Goal: Check status: Verify the current state of an ongoing process or item

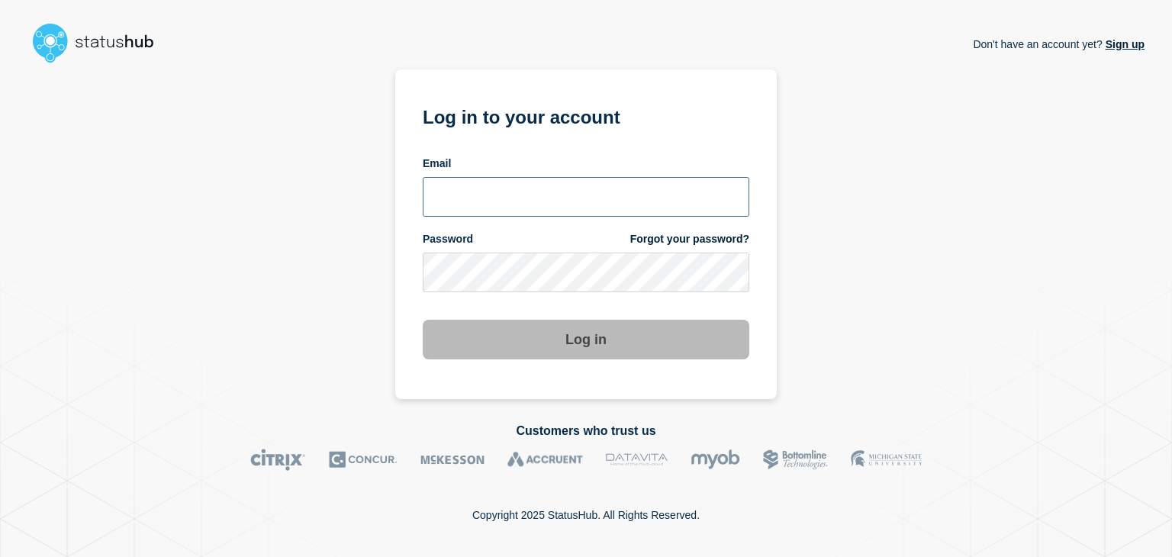
type input "amanda.mckeehan@conexon.us"
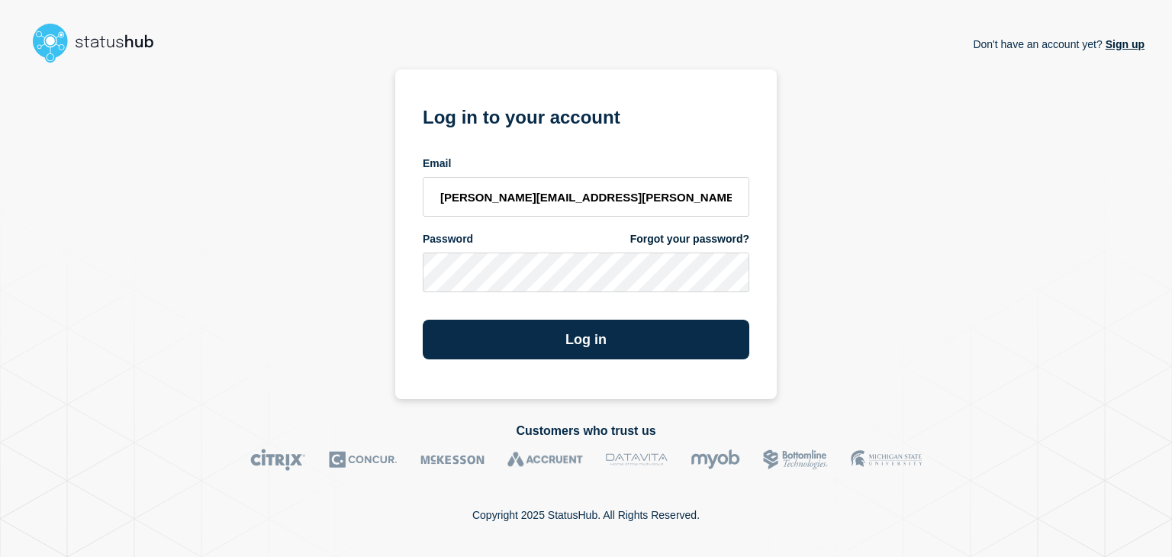
click at [528, 367] on section "Log in to your account Email amanda.mckeehan@conexon.us Password Forgot your pa…" at bounding box center [585, 234] width 381 height 330
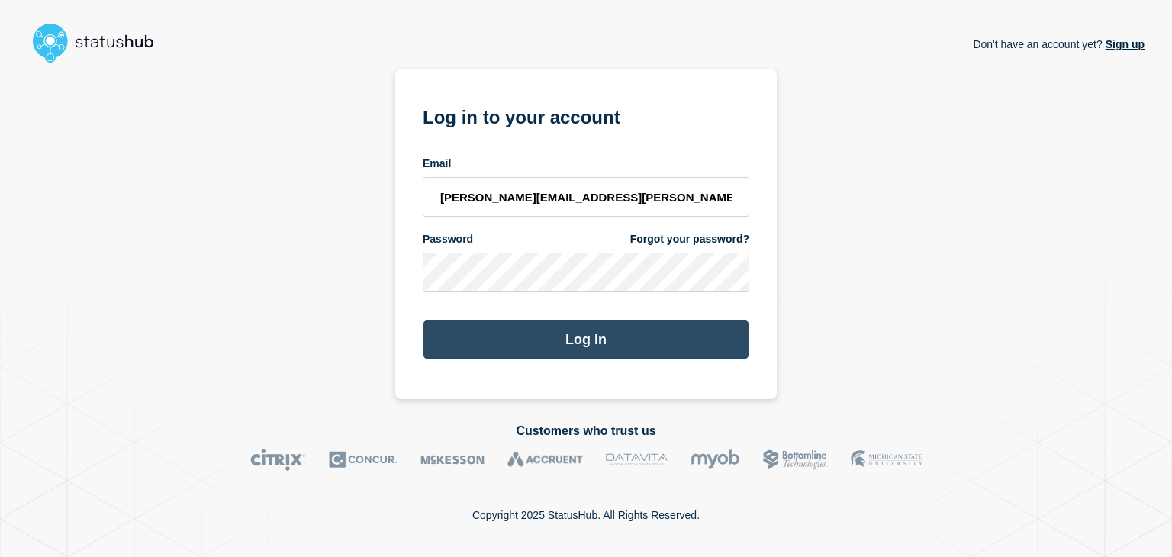
click at [538, 351] on button "Log in" at bounding box center [586, 340] width 326 height 40
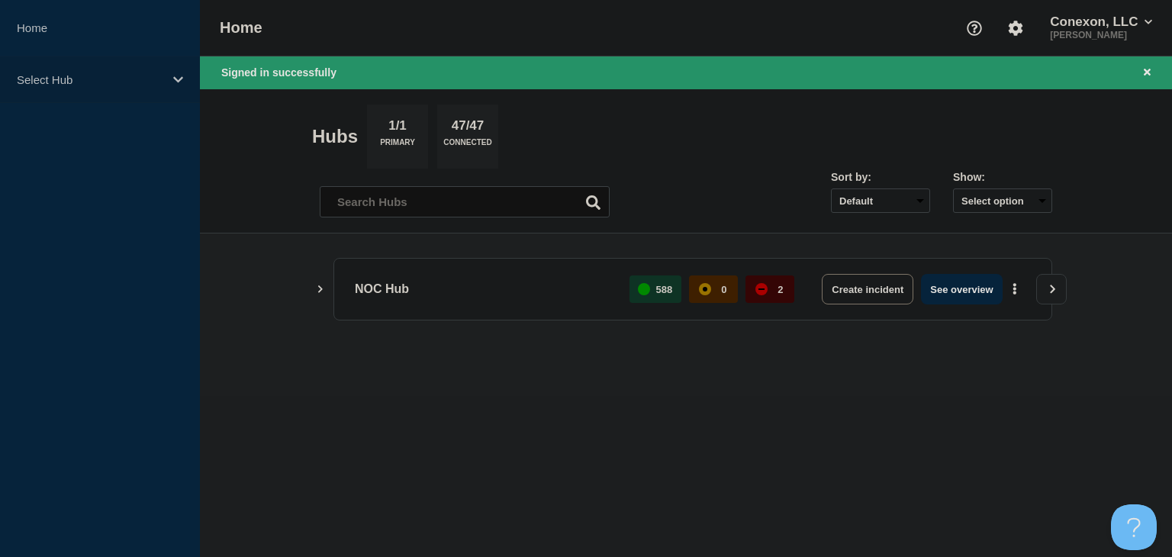
click at [140, 71] on div "Select Hub" at bounding box center [100, 79] width 200 height 47
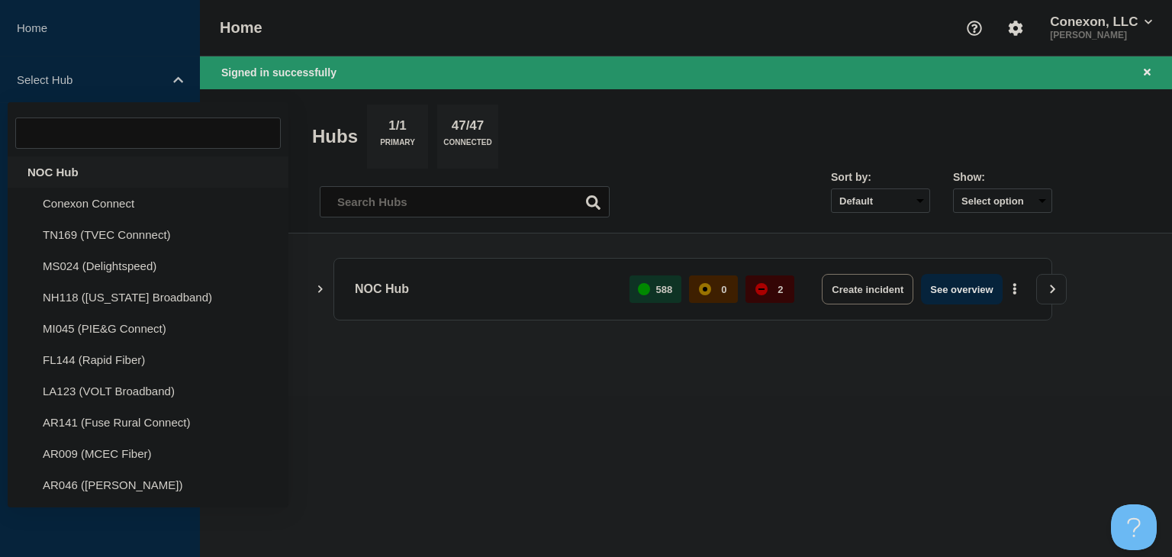
click at [51, 159] on div "NOC Hub" at bounding box center [148, 171] width 281 height 31
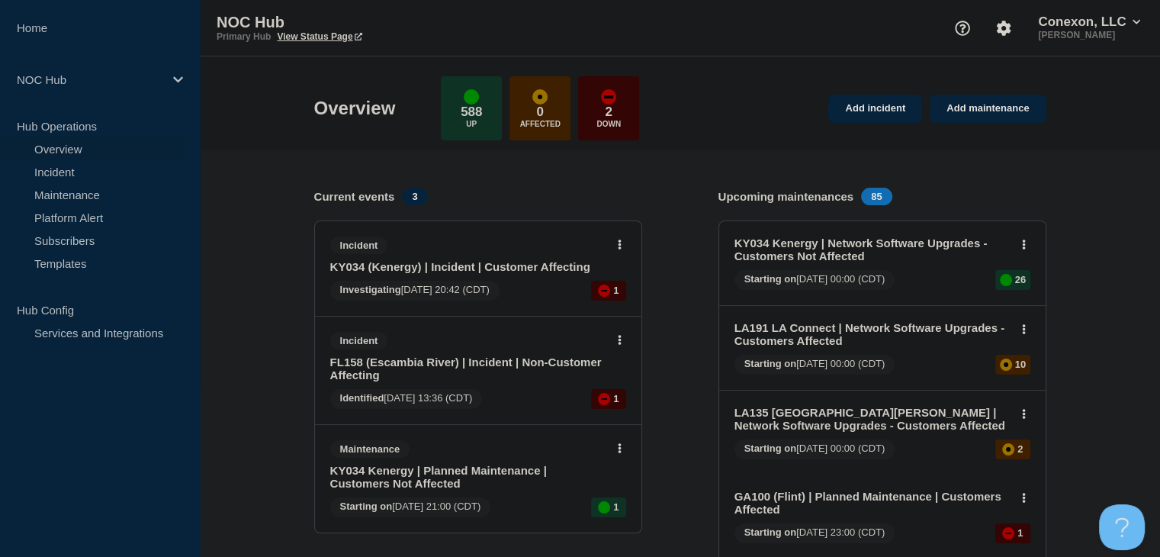
drag, startPoint x: 79, startPoint y: 166, endPoint x: 357, endPoint y: 296, distance: 306.5
click at [79, 166] on link "Incident" at bounding box center [92, 171] width 185 height 23
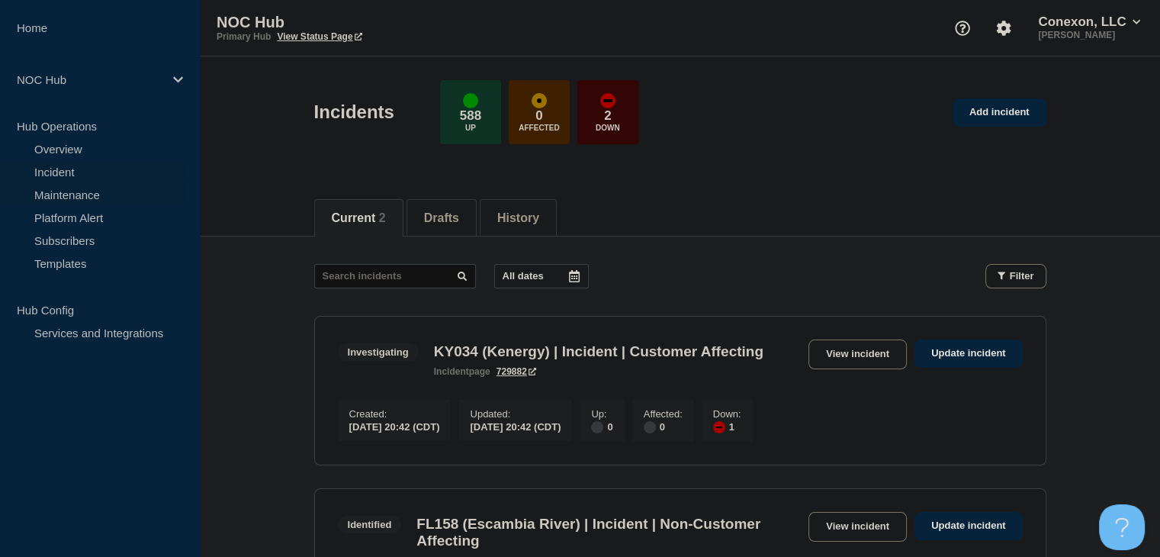
click at [101, 192] on link "Maintenance" at bounding box center [92, 194] width 185 height 23
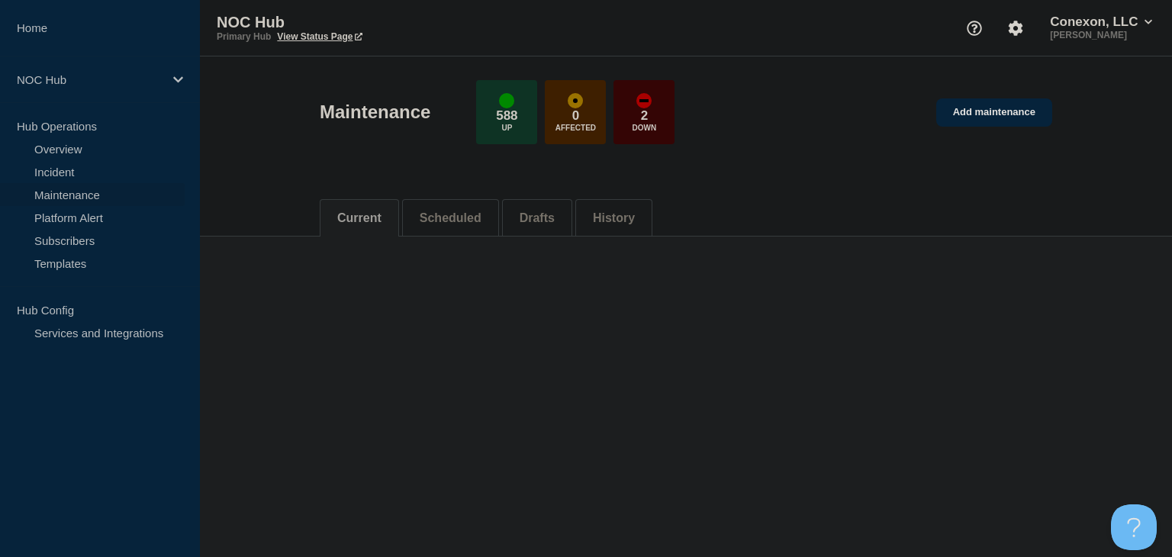
click at [455, 221] on button "Scheduled" at bounding box center [451, 218] width 62 height 14
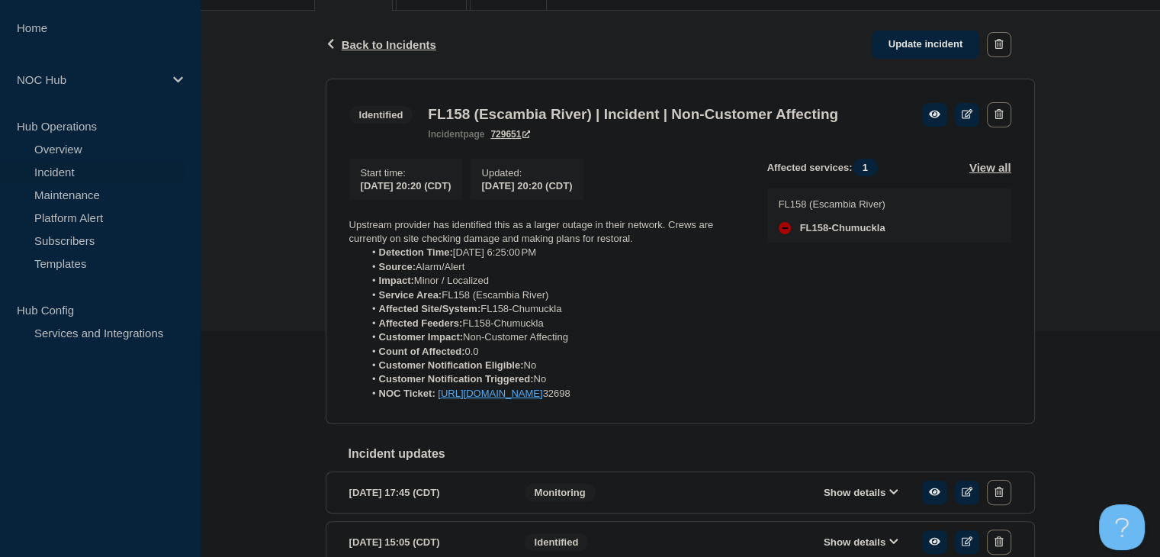
scroll to position [229, 0]
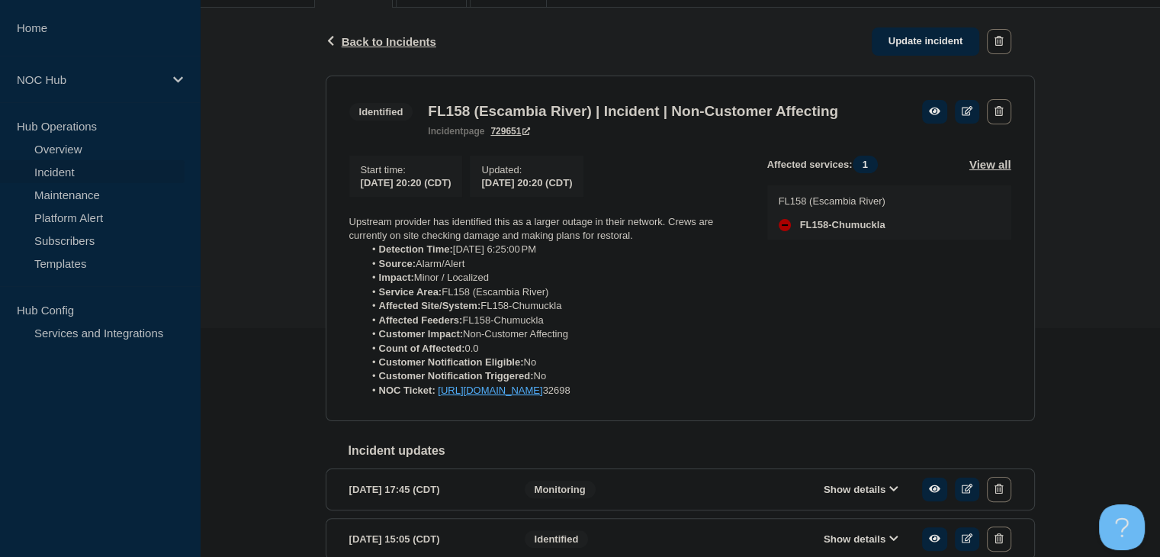
click at [835, 510] on section "2025-10-06 17:45 (CDT) Show details Monitoring" at bounding box center [680, 489] width 709 height 42
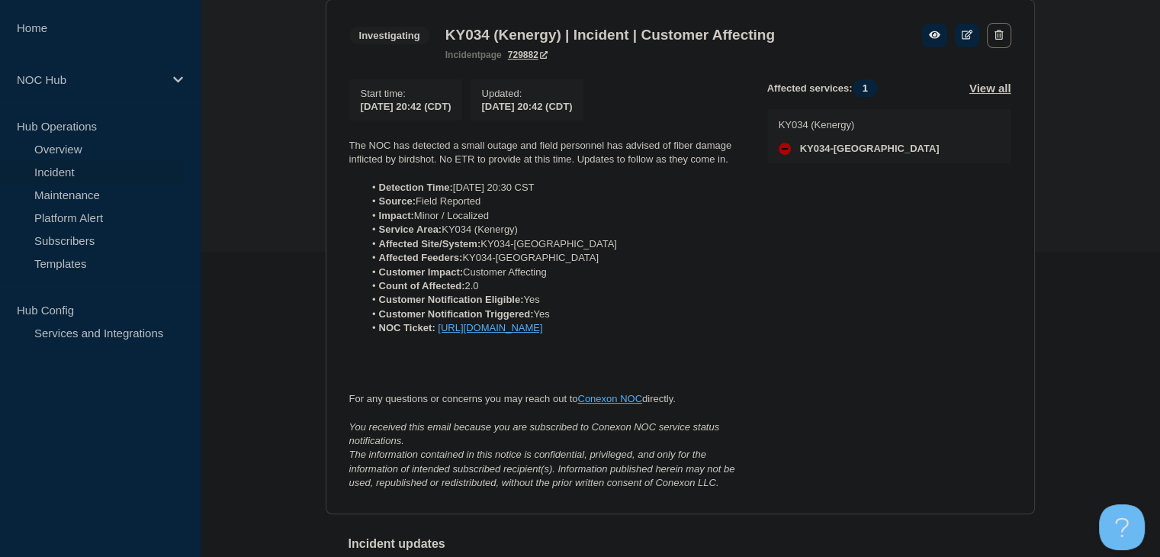
scroll to position [229, 0]
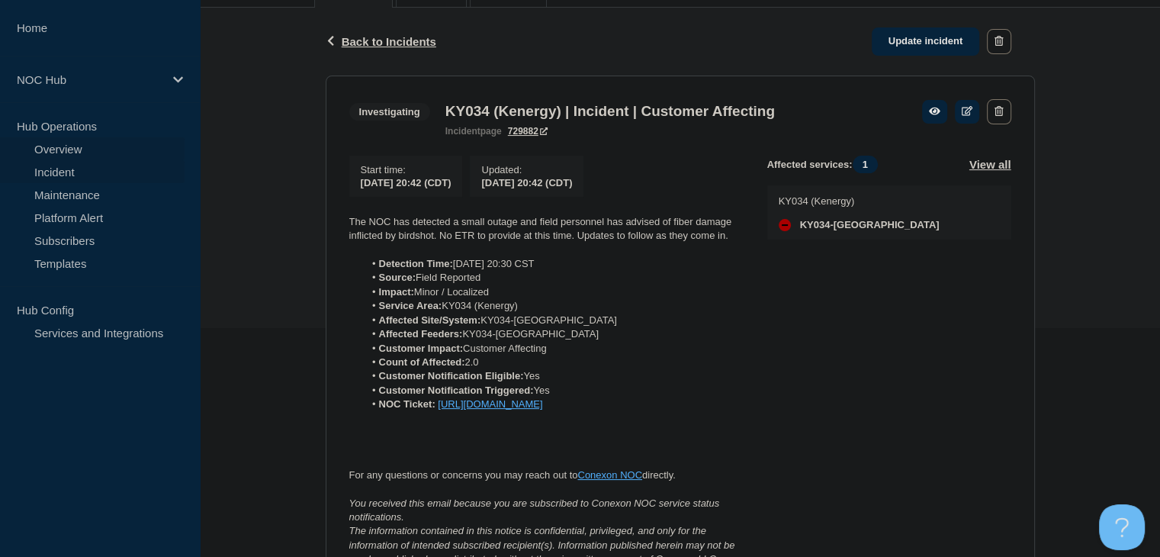
click at [107, 150] on link "Overview" at bounding box center [92, 148] width 185 height 23
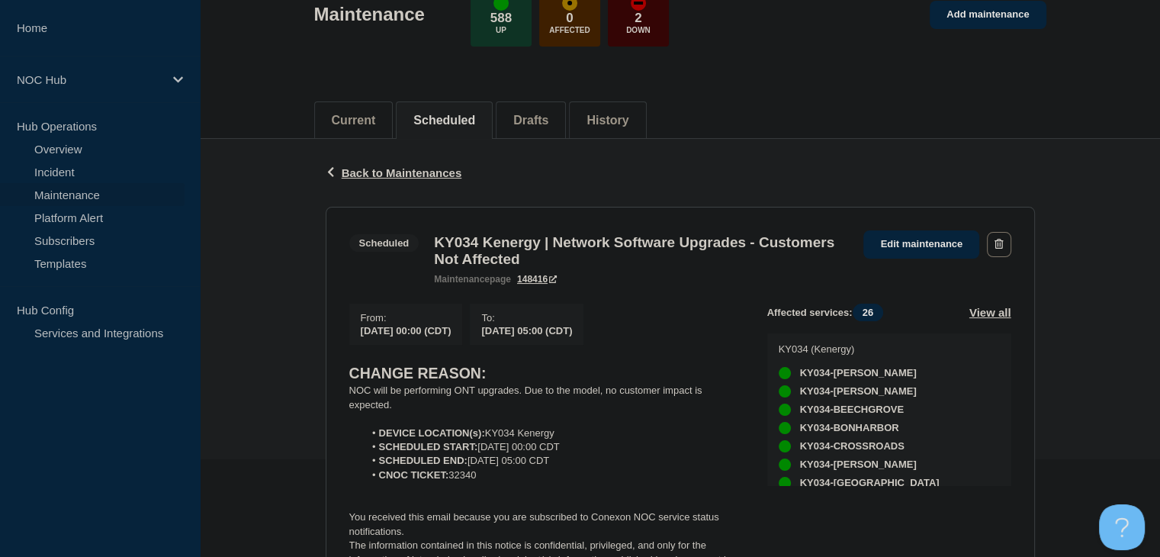
scroll to position [229, 0]
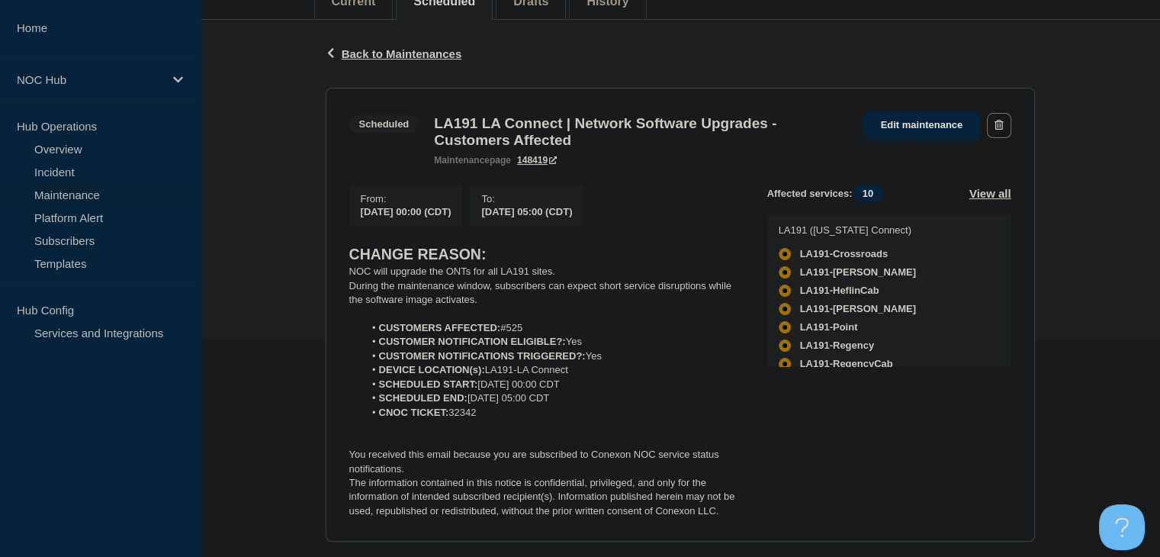
scroll to position [229, 0]
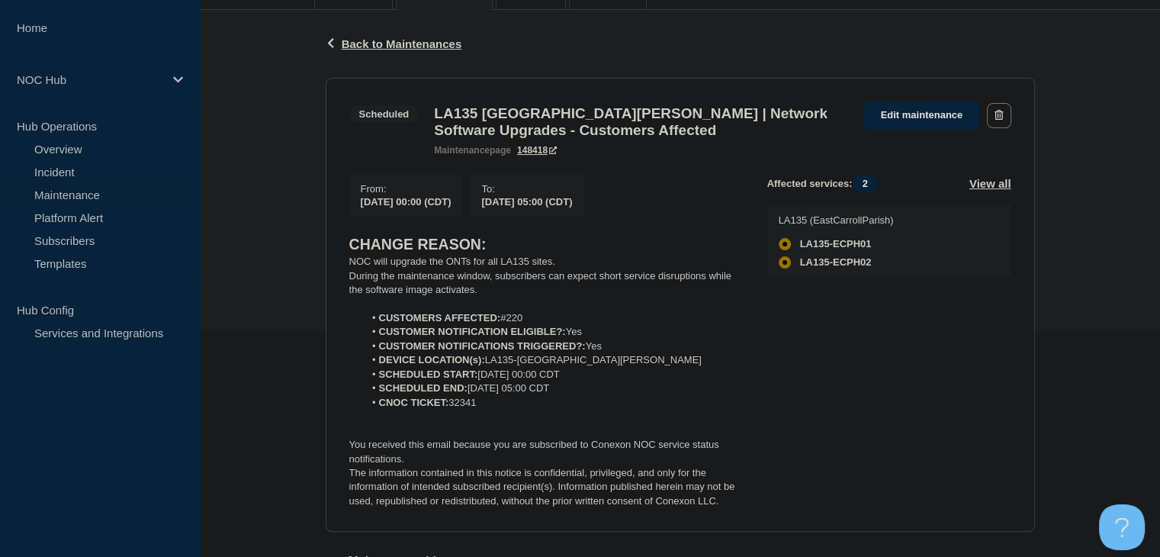
scroll to position [305, 0]
